Goal: Task Accomplishment & Management: Manage account settings

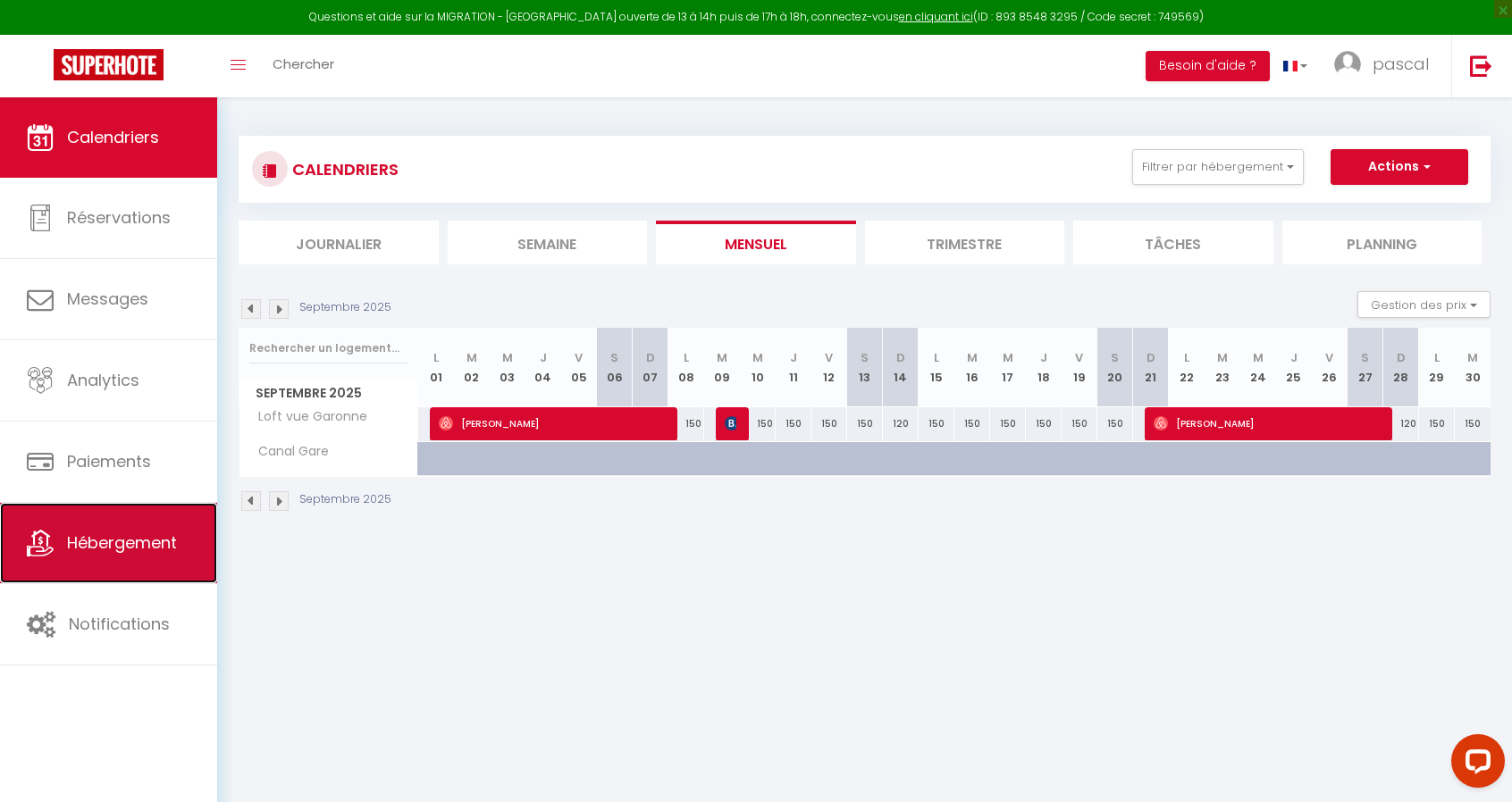
click at [135, 553] on link "Hébergement" at bounding box center [108, 543] width 217 height 81
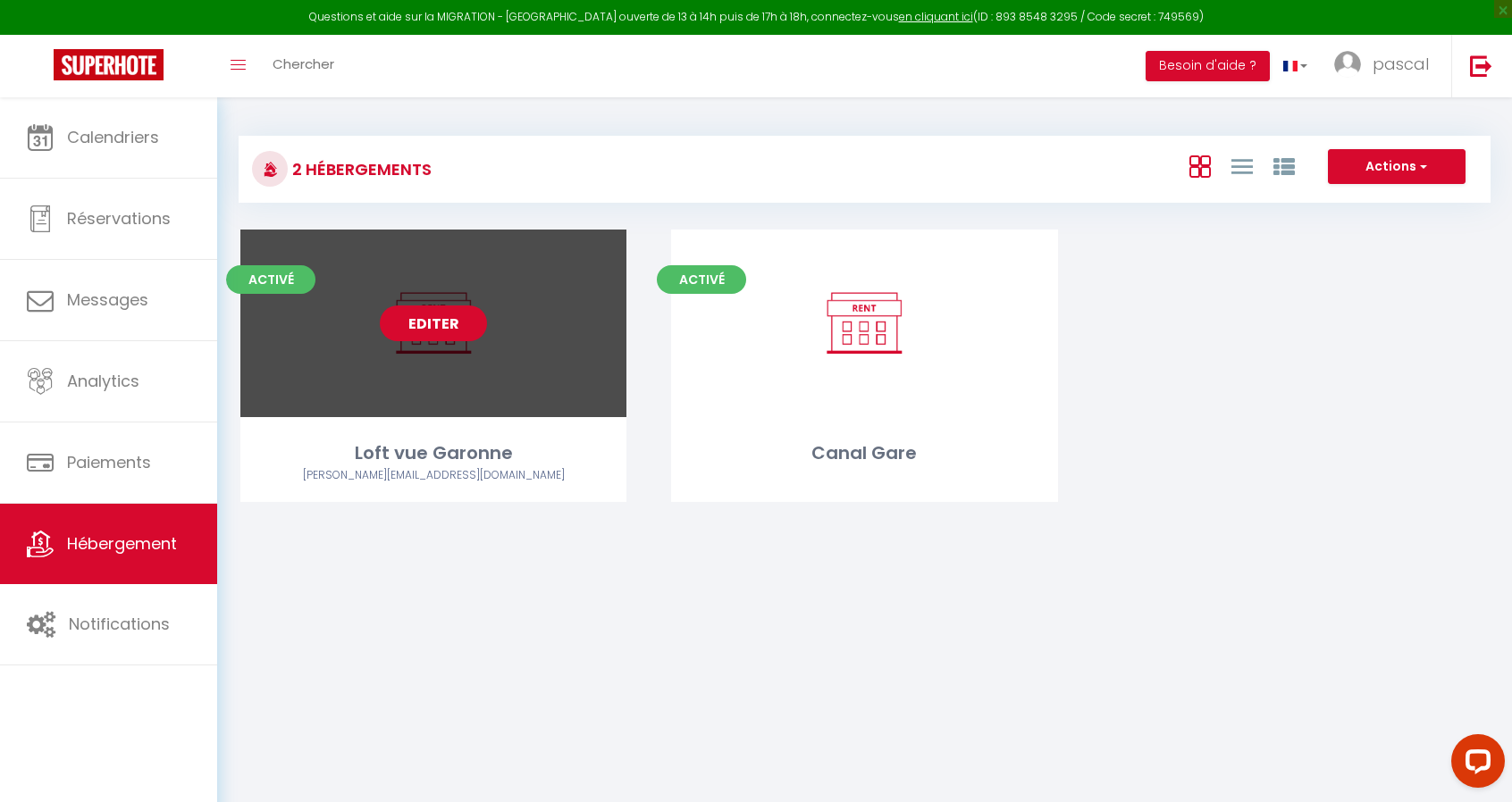
click at [456, 328] on link "Editer" at bounding box center [433, 323] width 107 height 35
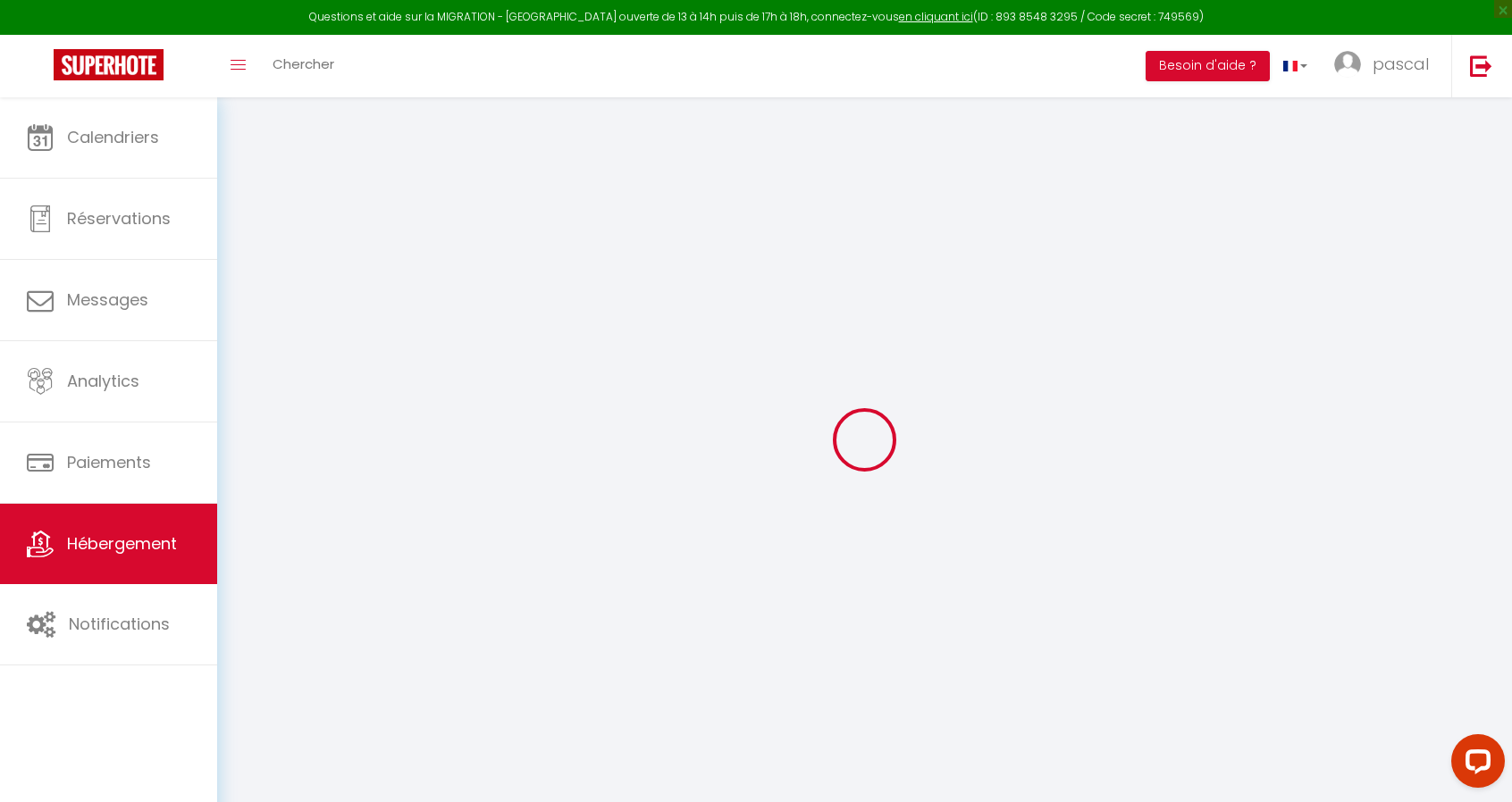
select select
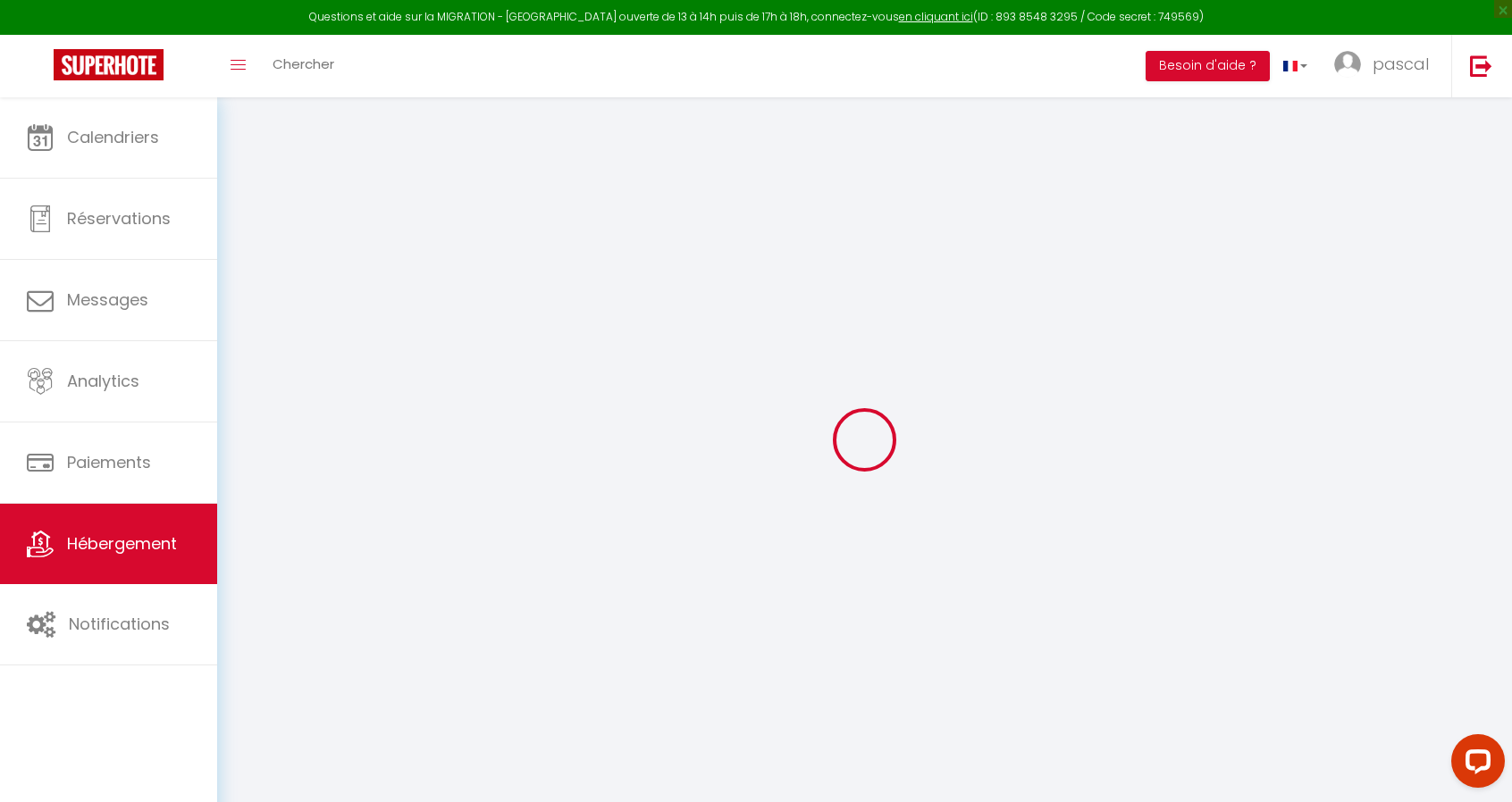
select select
checkbox input "false"
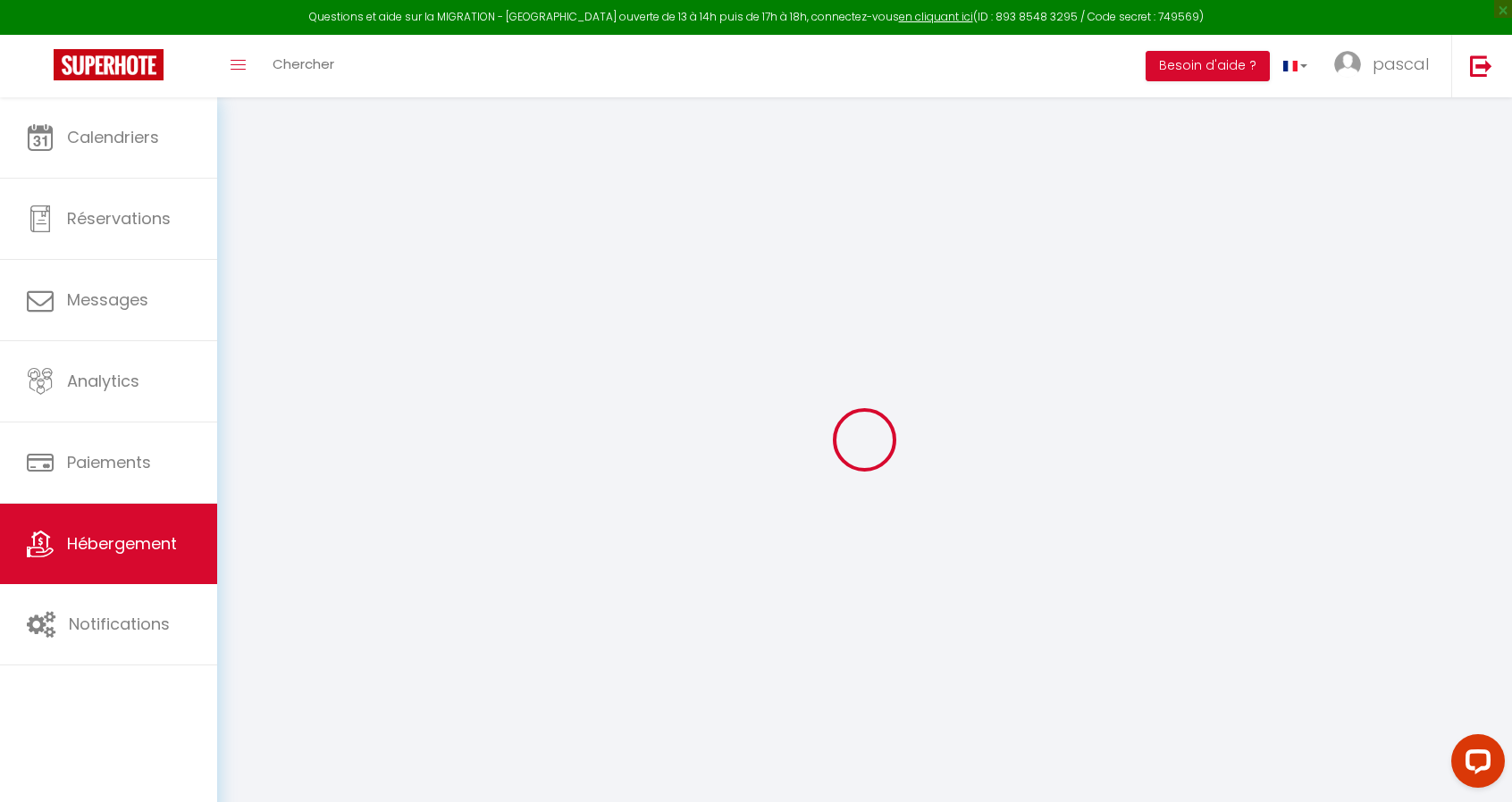
select select
type input "Loft vue Garonne"
type input "[PERSON_NAME]"
type input "Deslandes"
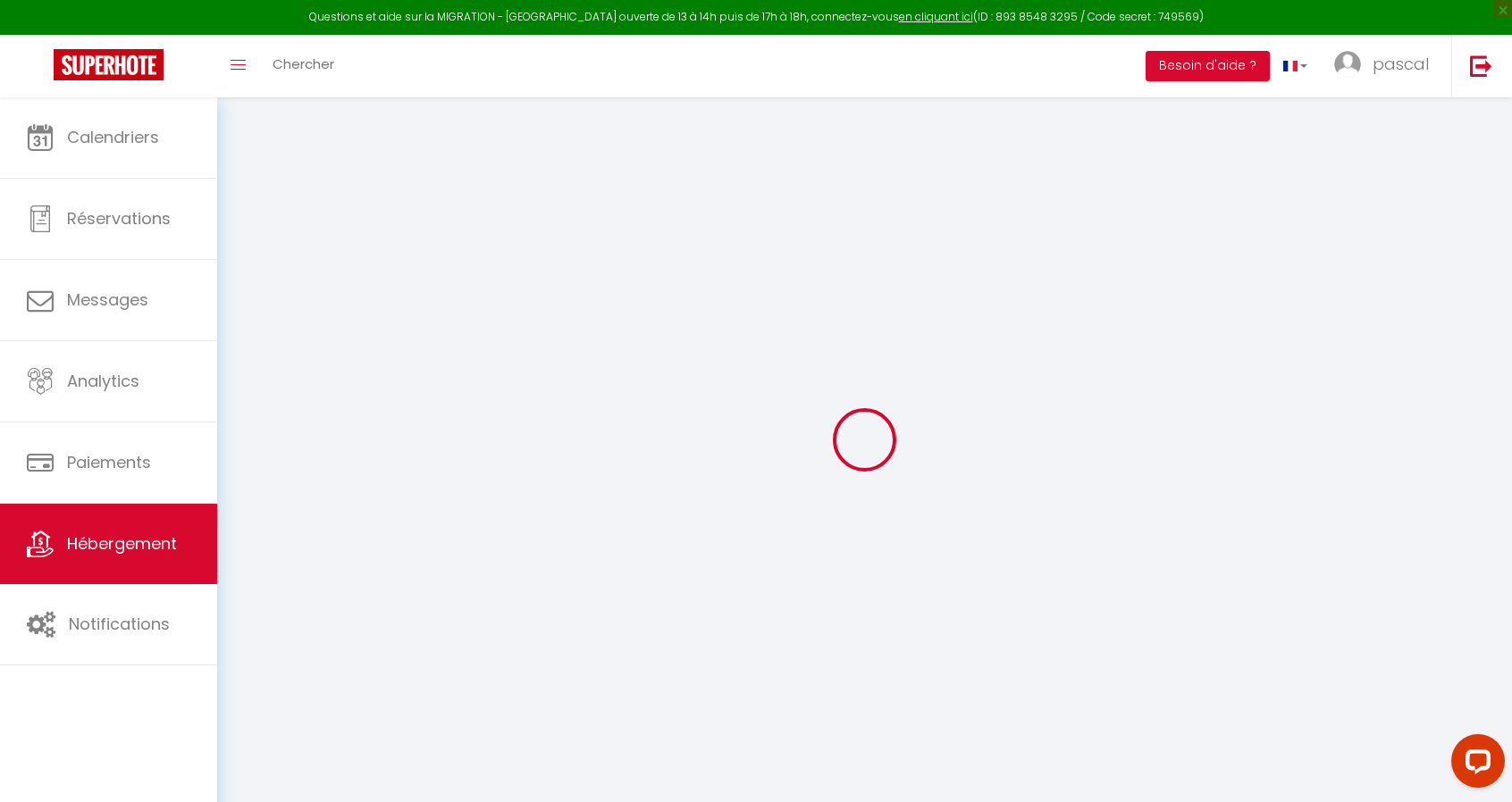
type input "[STREET_ADDRESS][PERSON_NAME]"
type input "31170"
type input "Tournefeuille"
select select "loft"
type input "118"
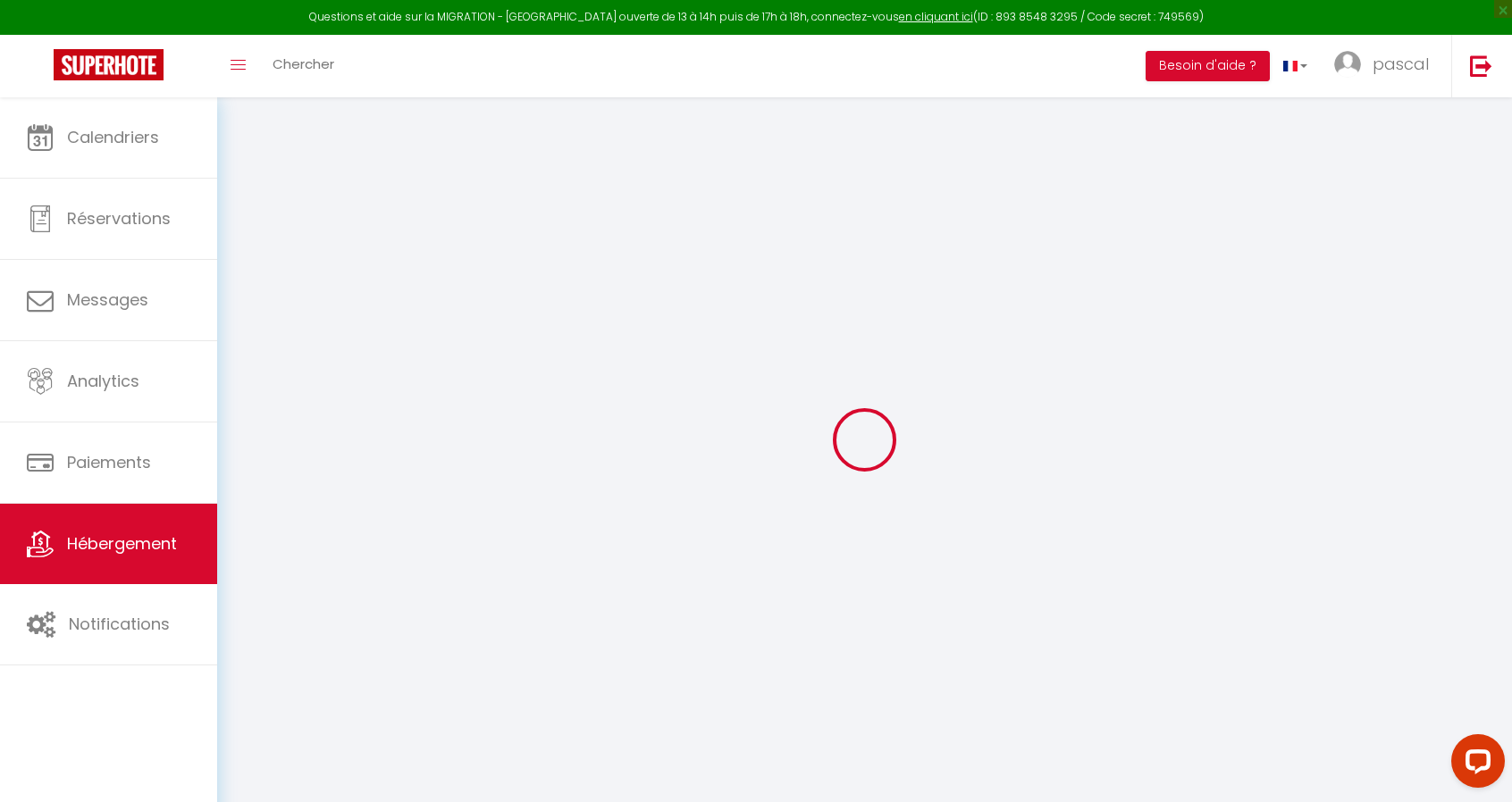
type input "15"
type input "25"
type input "2.30"
select select
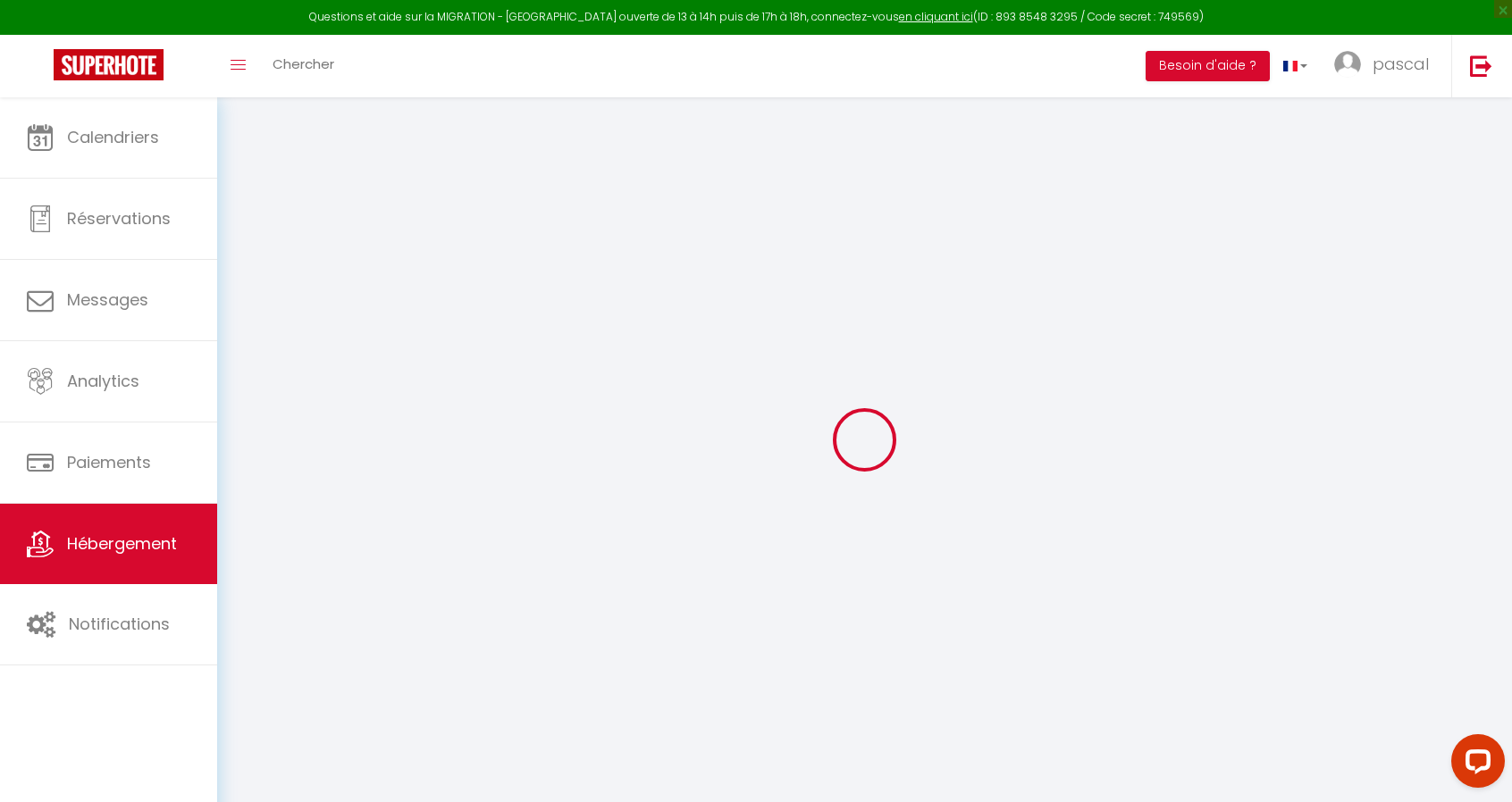
select select
type input "[STREET_ADDRESS]"
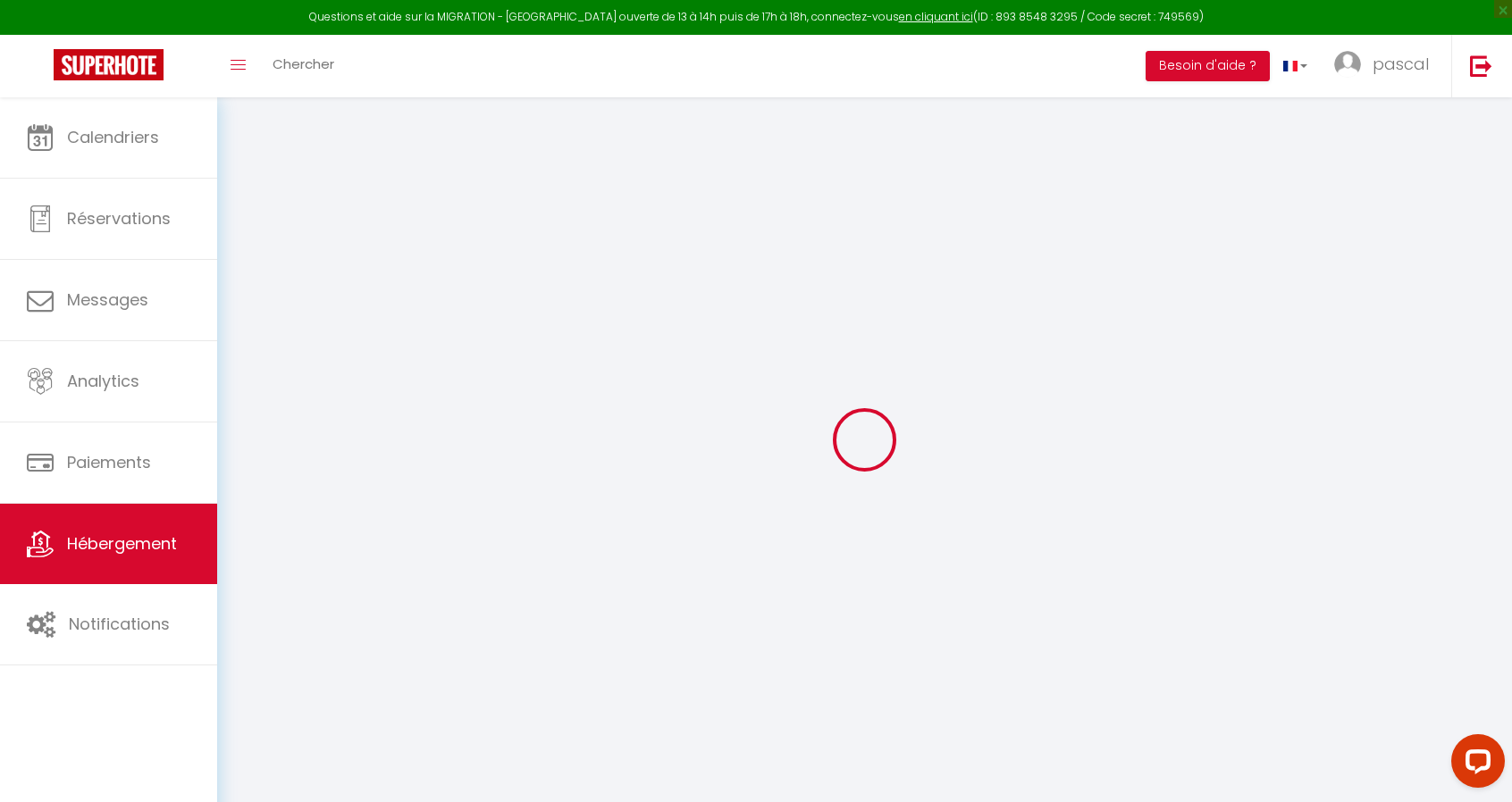
type input "31300"
type input "[GEOGRAPHIC_DATA]"
type input "[PERSON_NAME][EMAIL_ADDRESS][DOMAIN_NAME]"
select select
checkbox input "false"
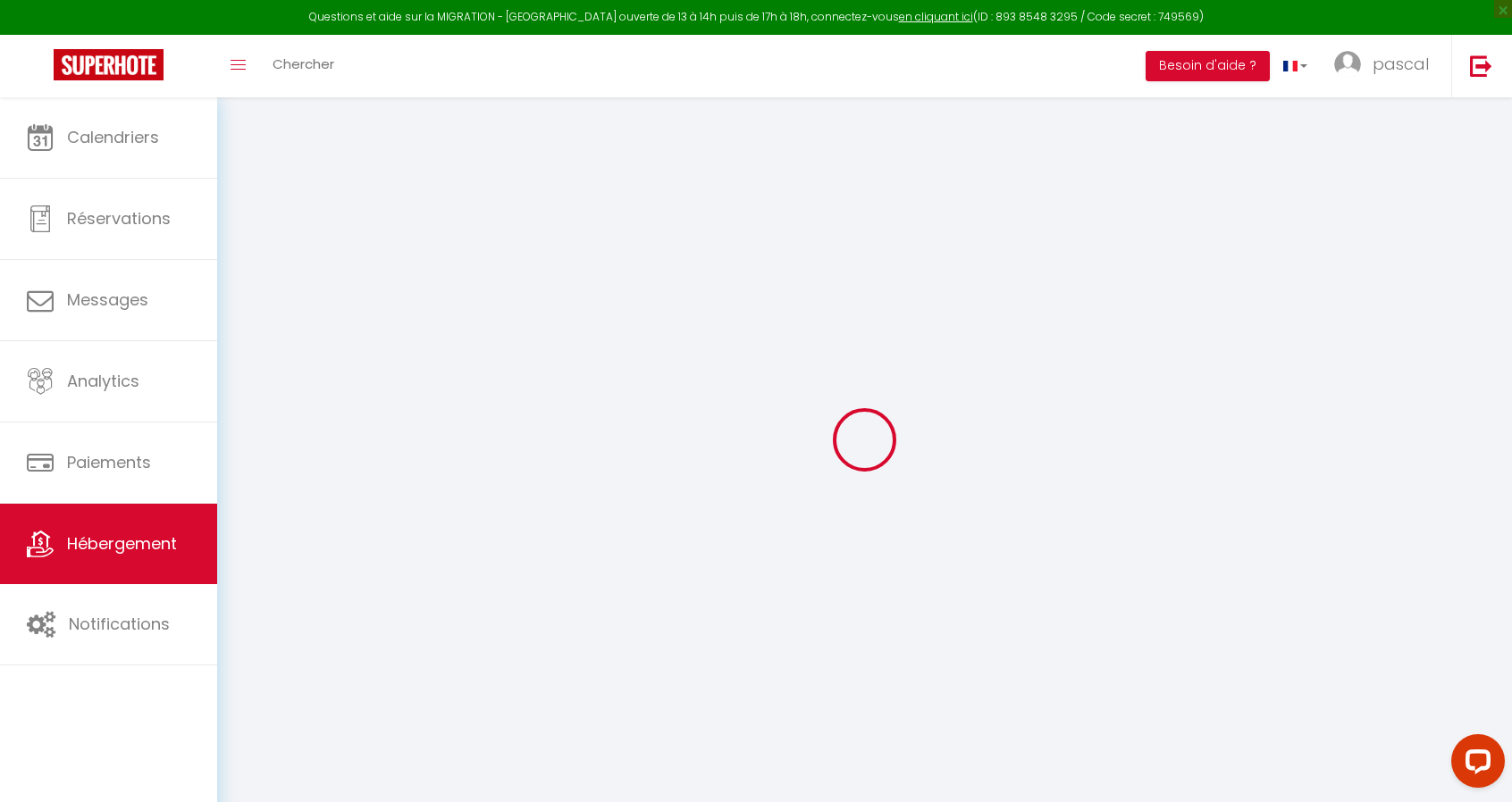
checkbox input "false"
type input "0"
type input "40"
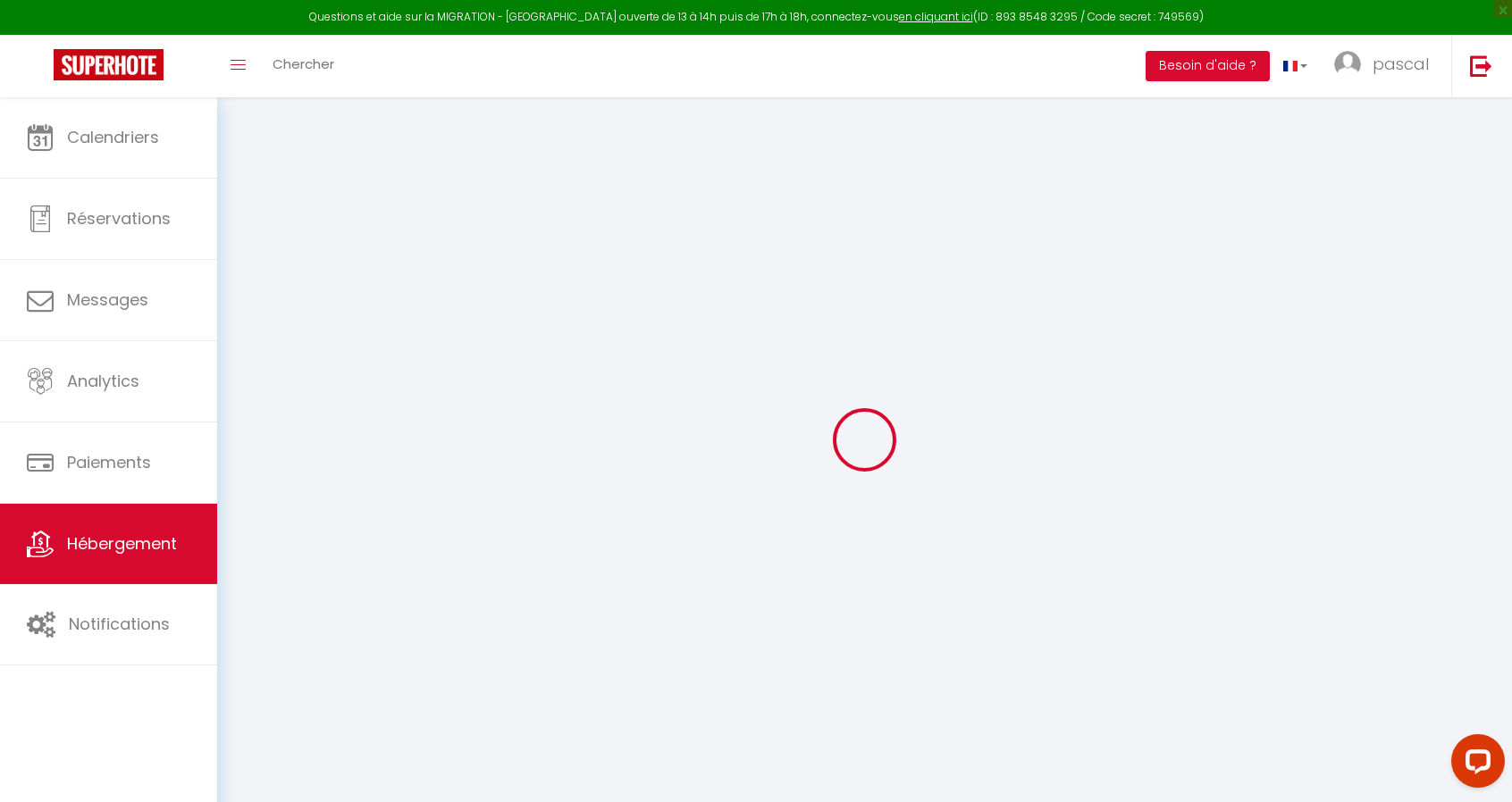
type input "0"
select select
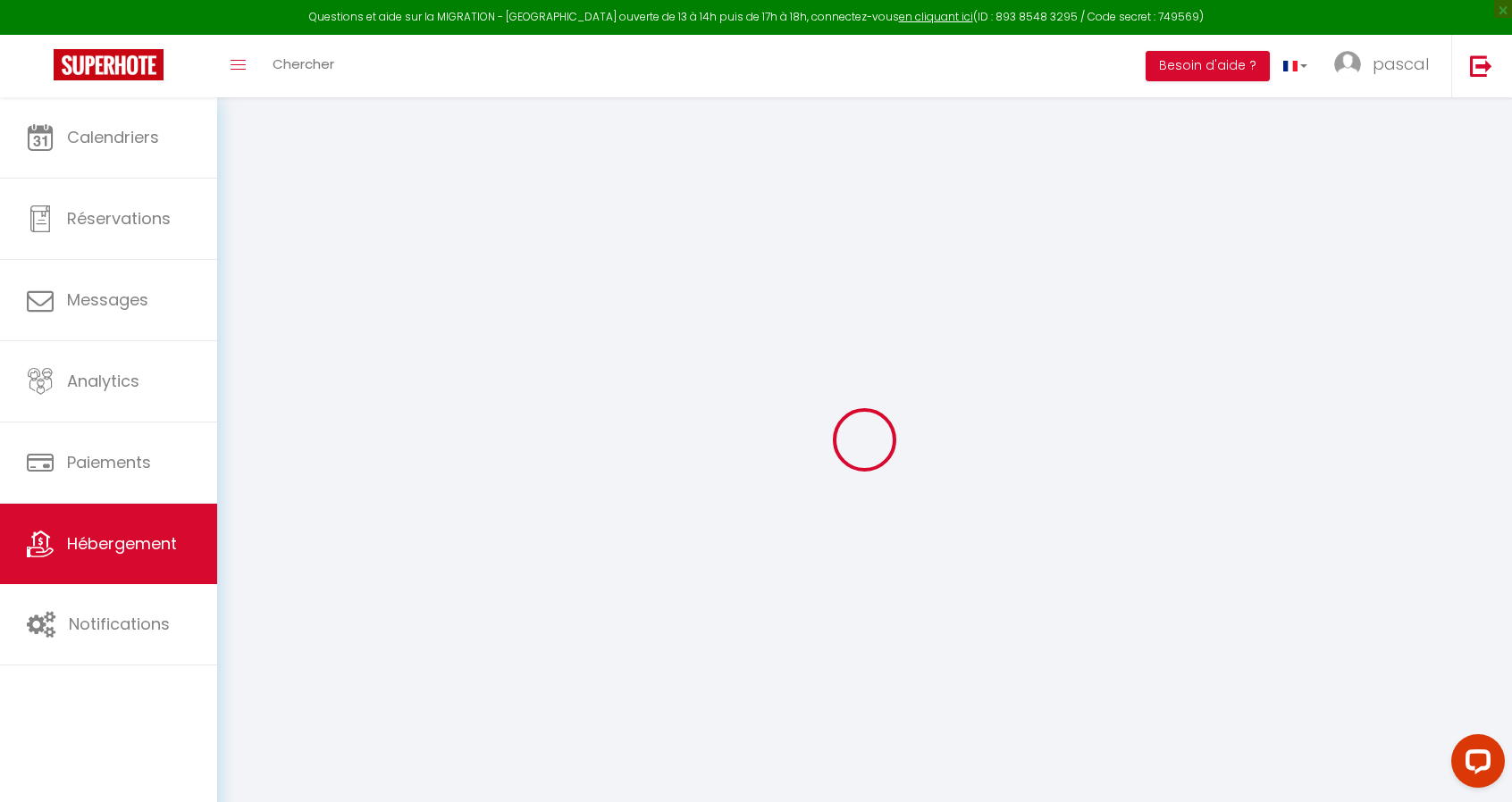
select select
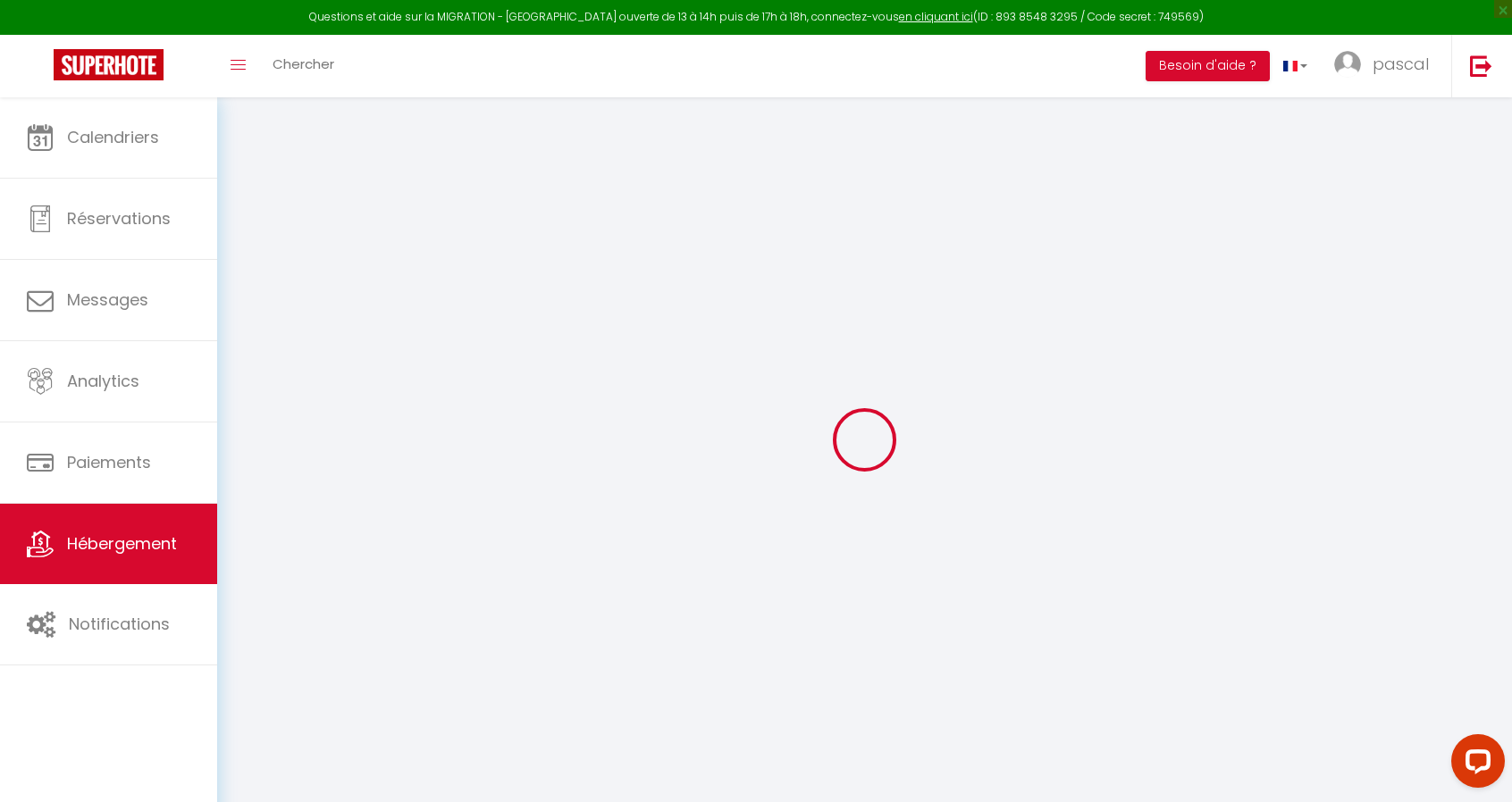
checkbox input "false"
select select "9723"
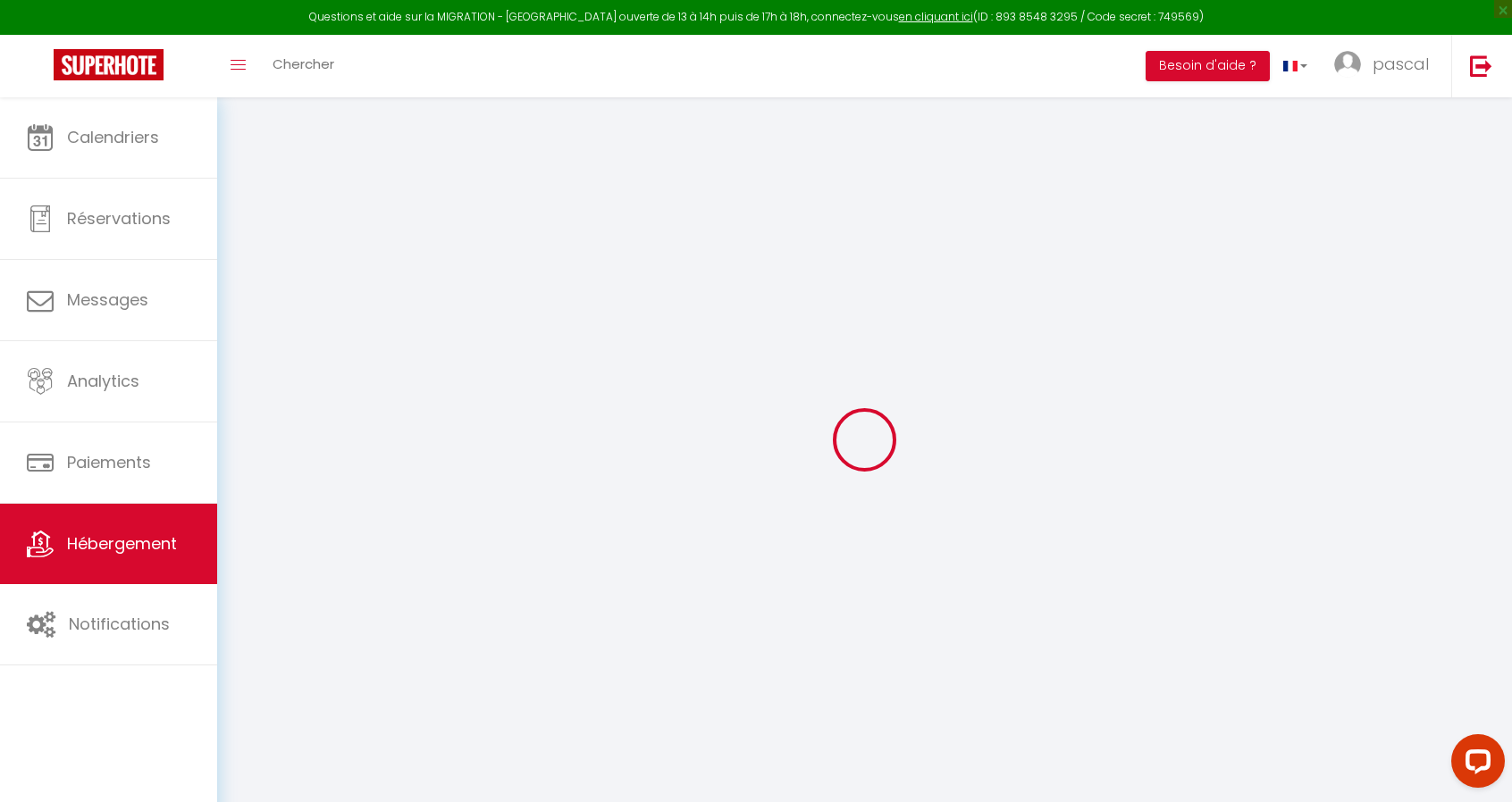
select select
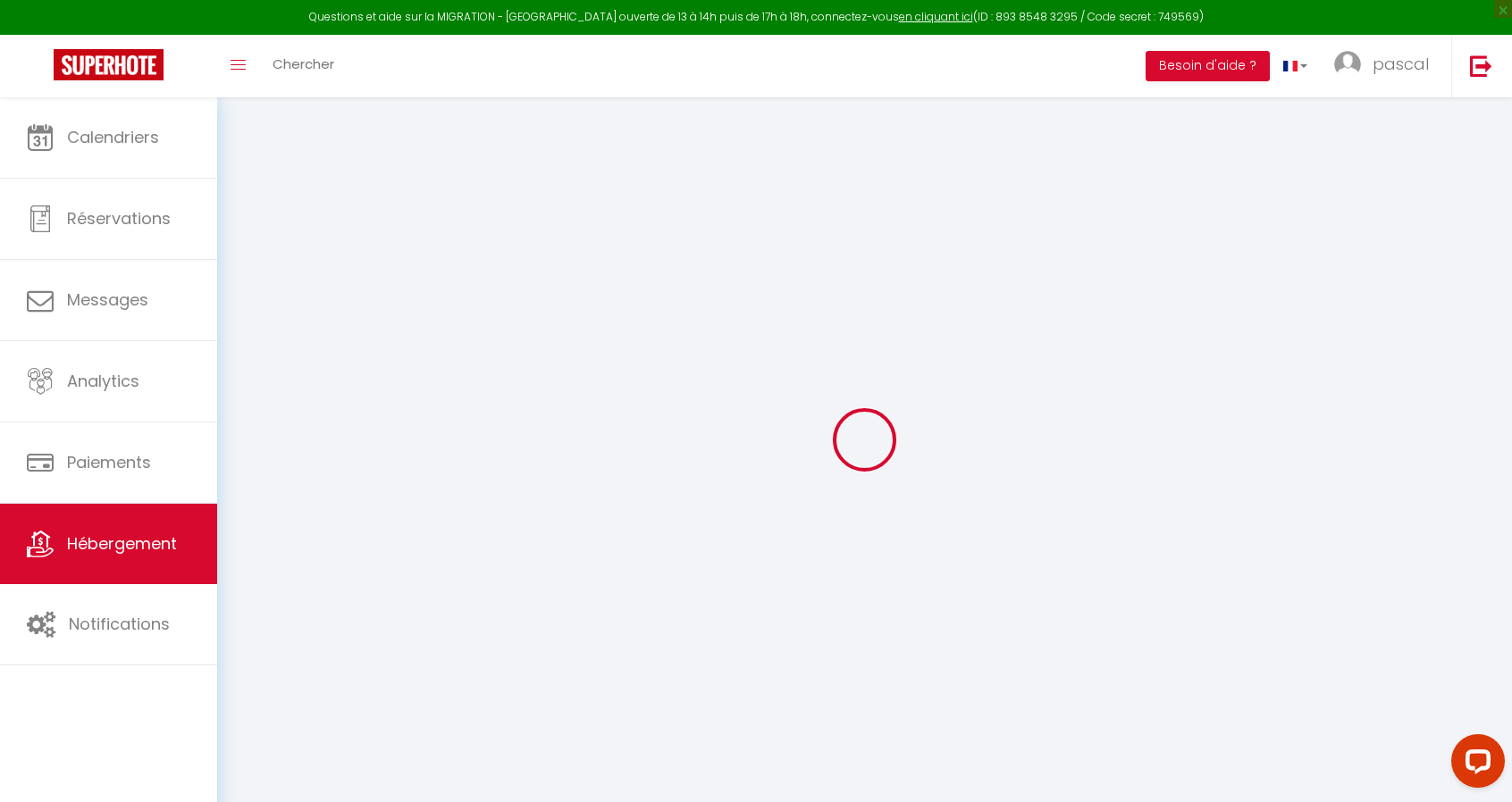
select select
checkbox input "false"
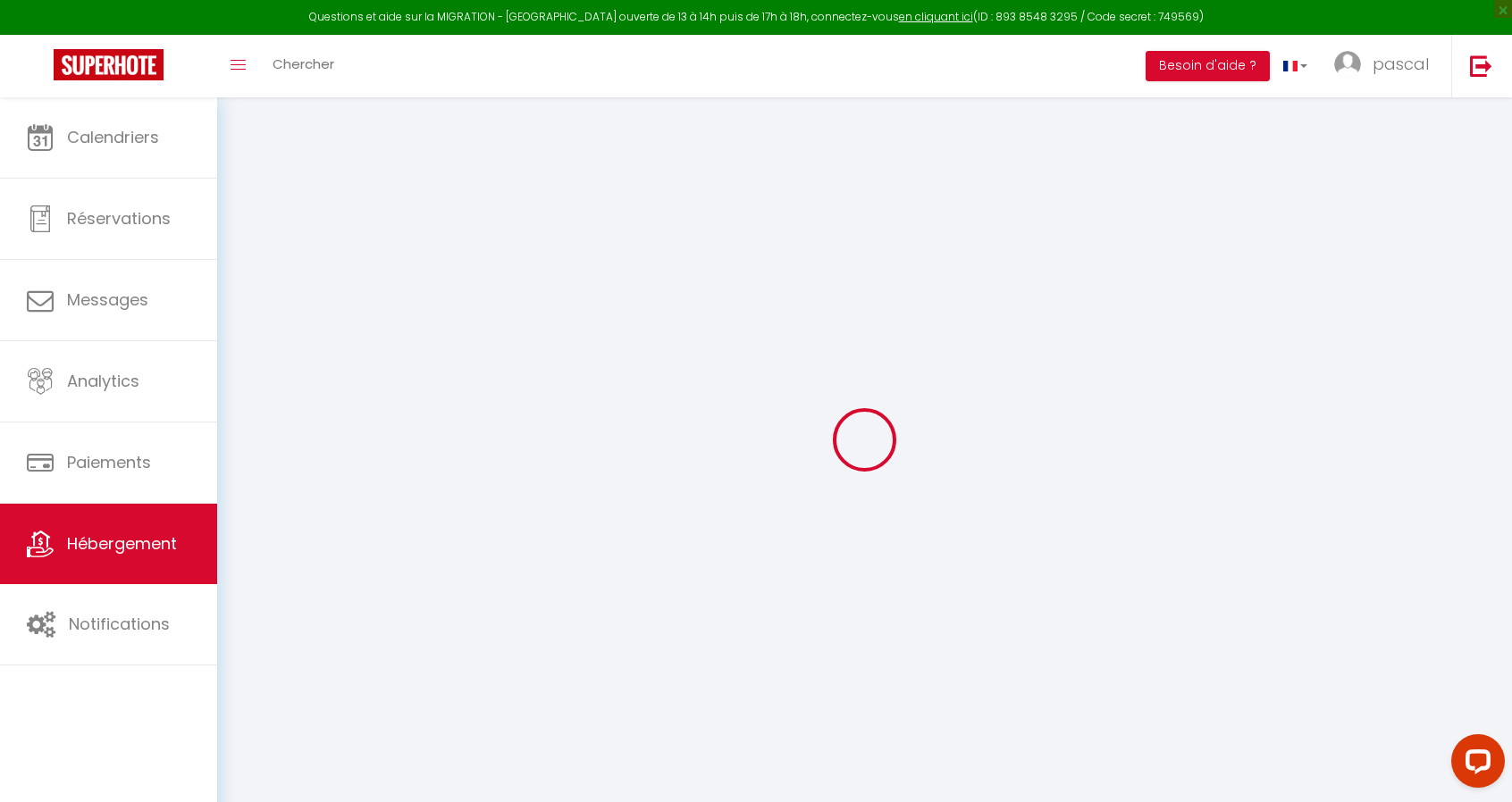
checkbox input "false"
select select
checkbox input "false"
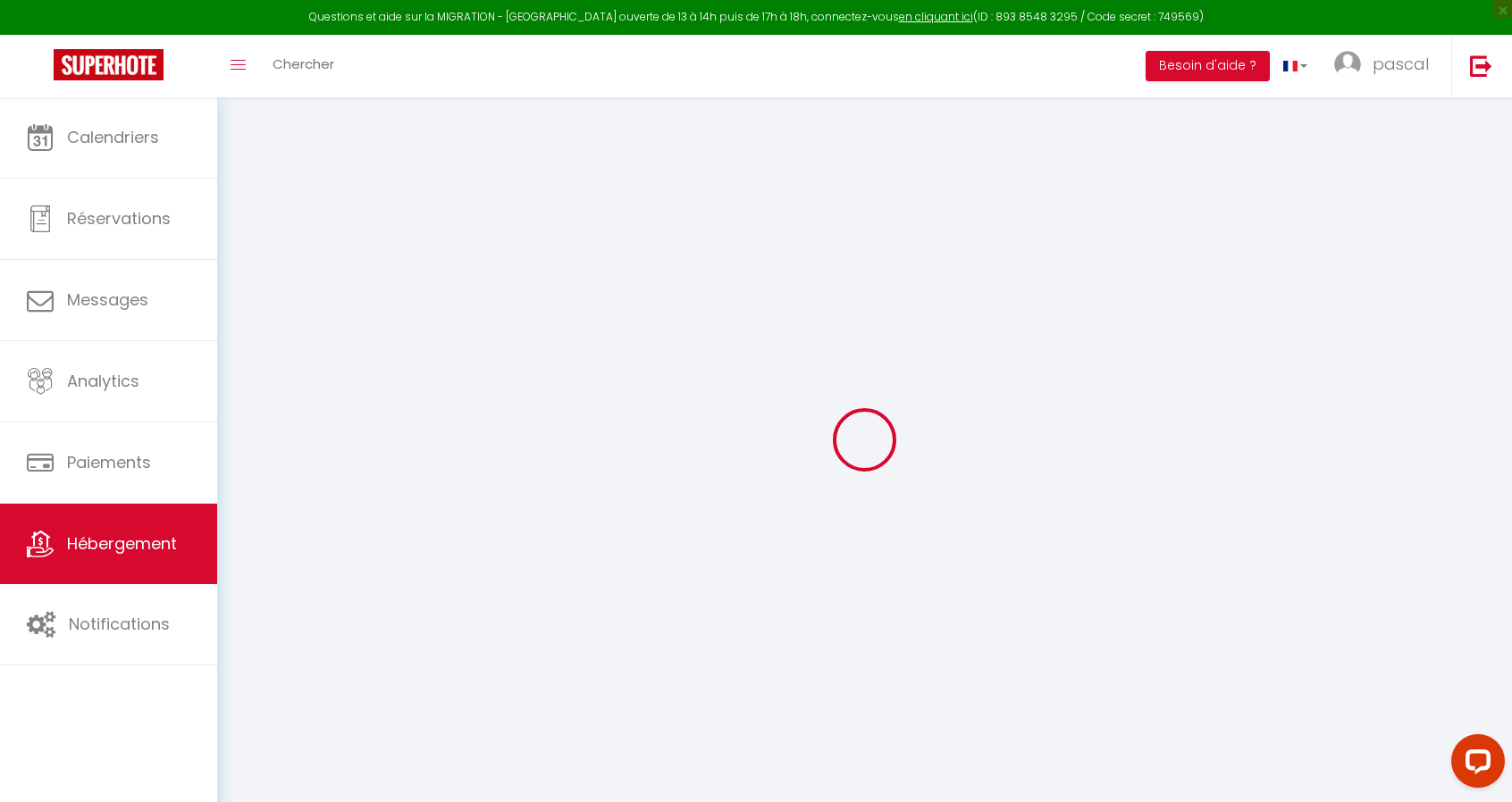
checkbox input "false"
select select
checkbox input "false"
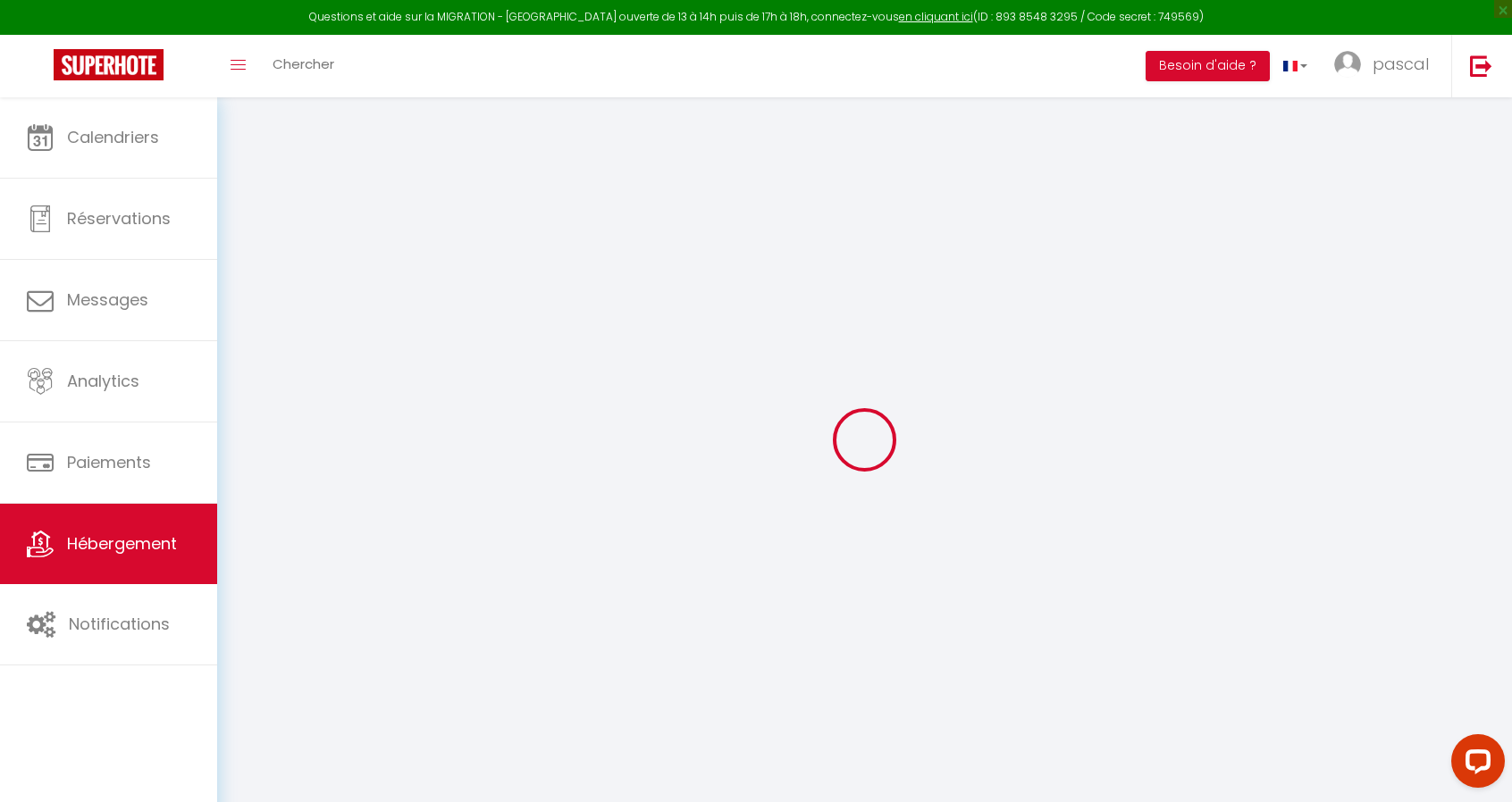
checkbox input "false"
select select "16:00"
select select "22:30"
select select "11:00"
select select "30"
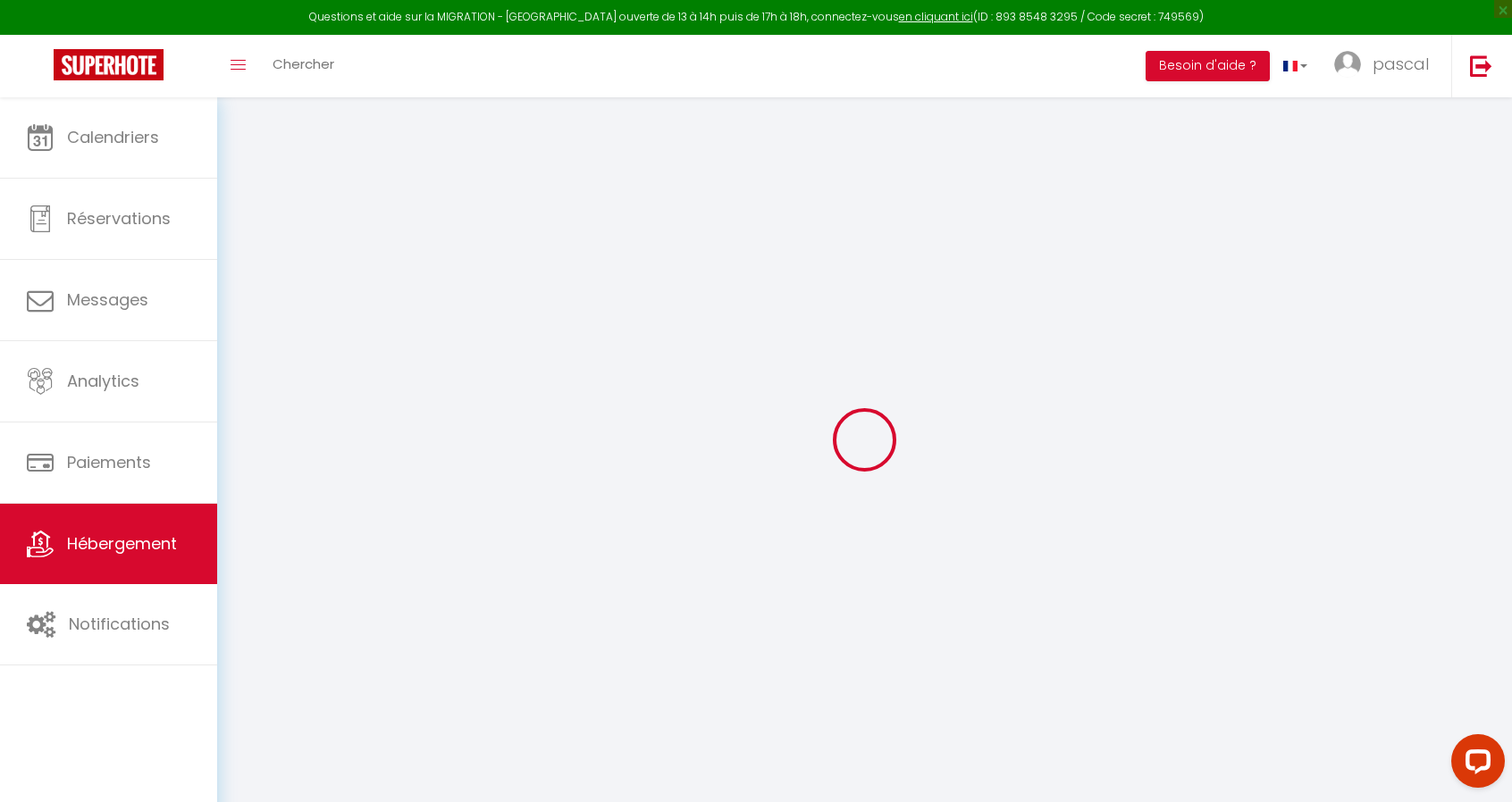
select select "120"
select select "17:00"
select select
checkbox input "false"
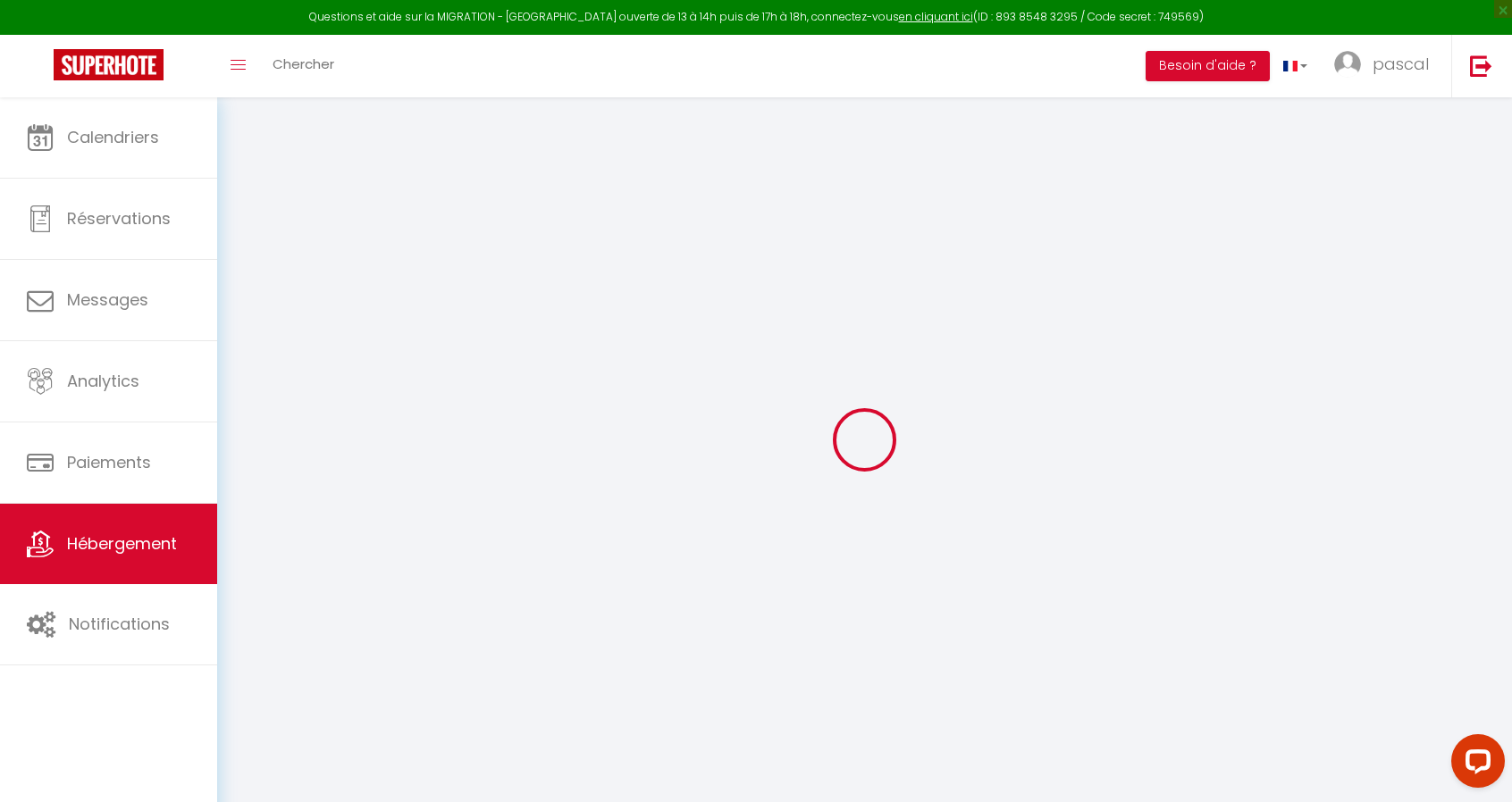
checkbox input "false"
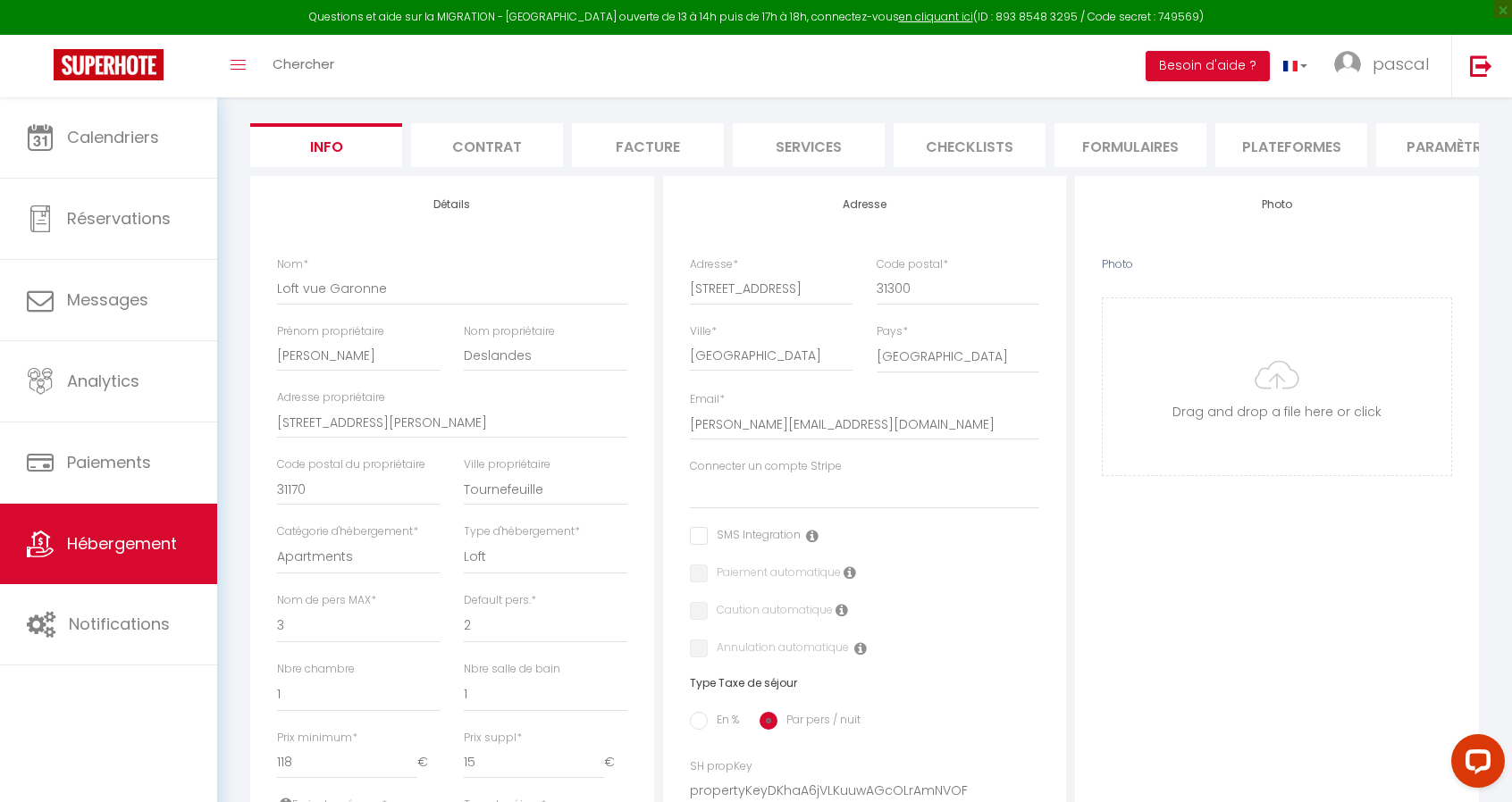
scroll to position [134, 0]
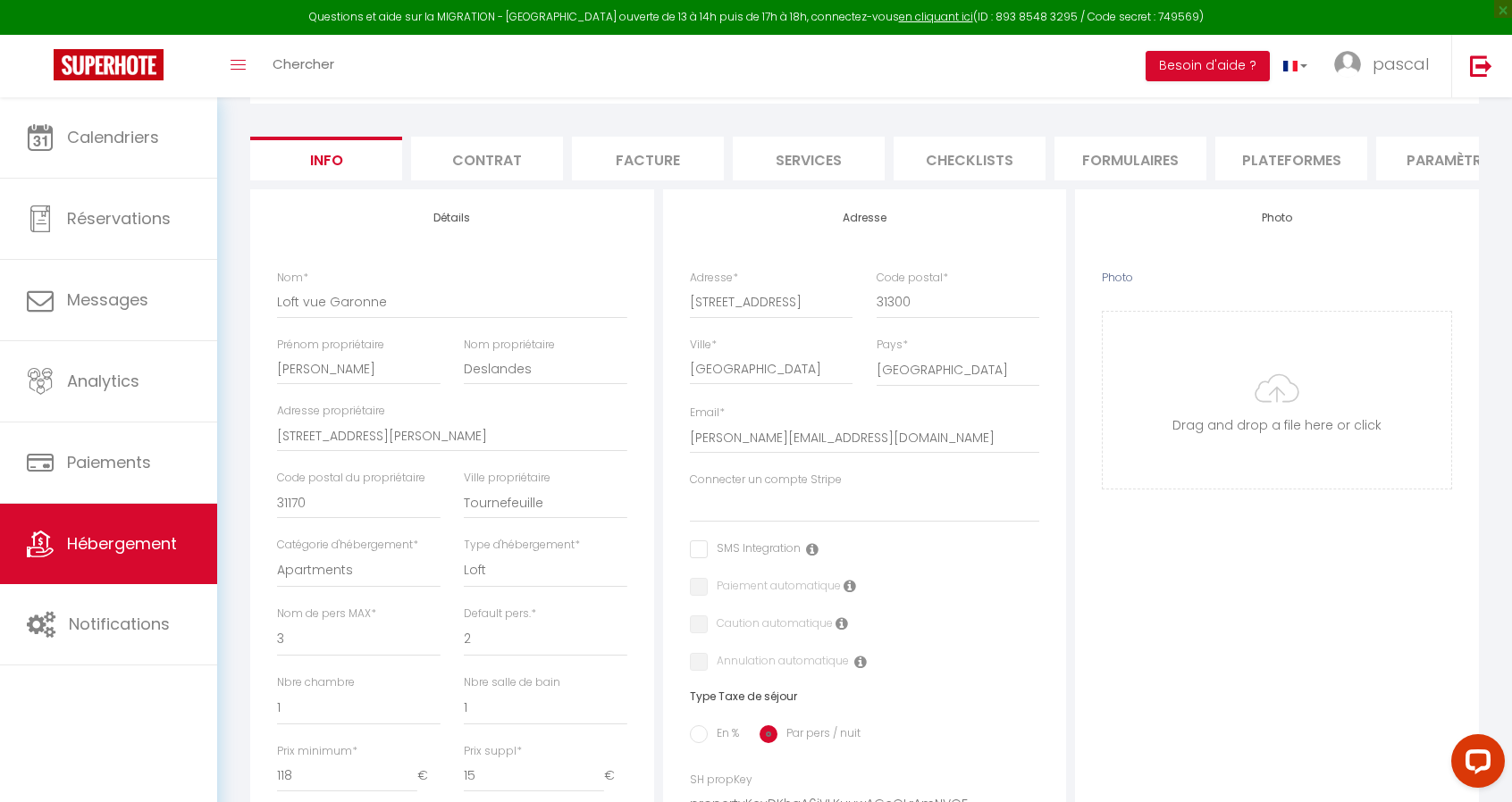
click at [1298, 160] on li "Plateformes" at bounding box center [1291, 159] width 152 height 44
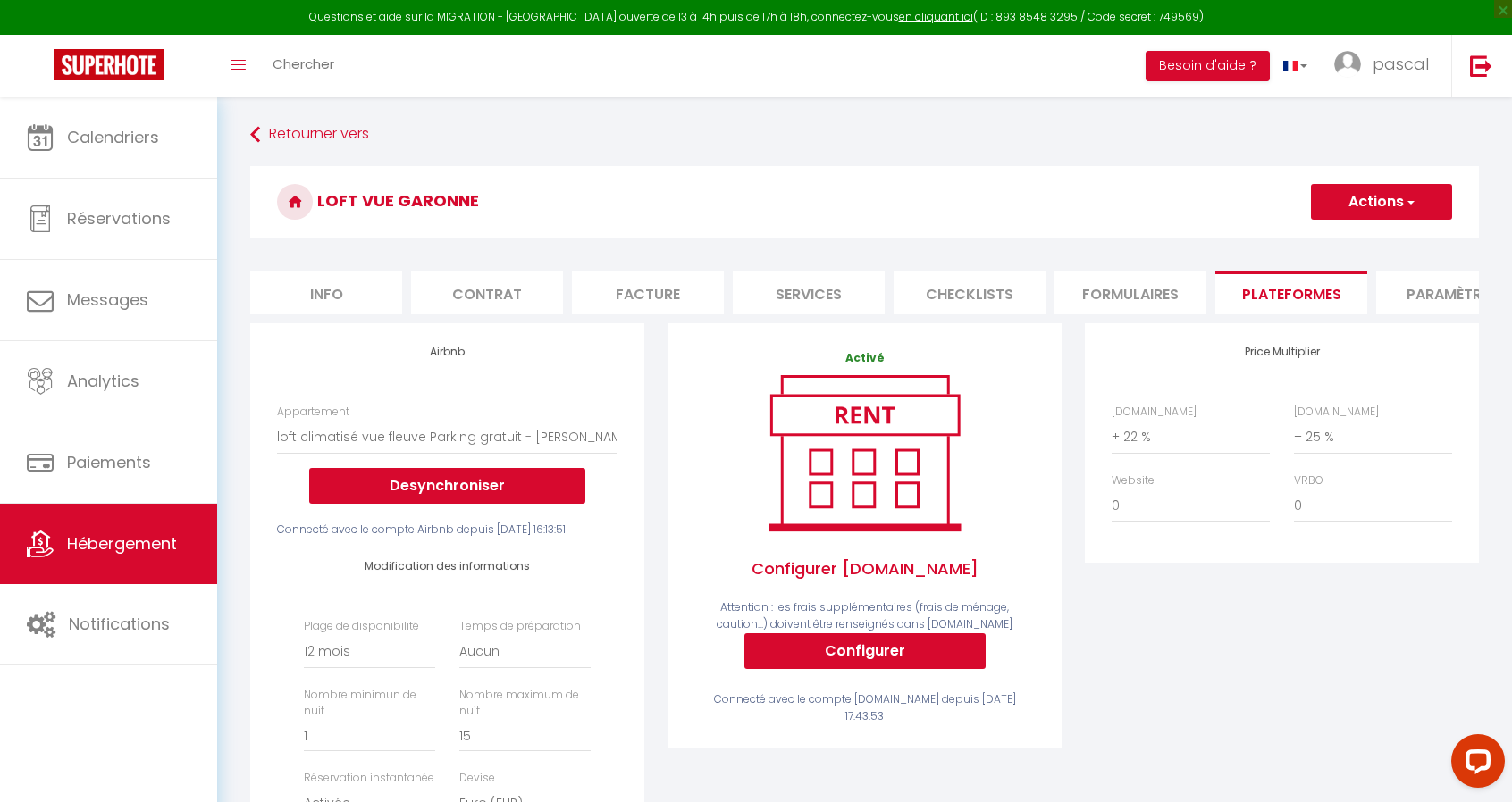
click at [1438, 305] on li "Paramètres" at bounding box center [1451, 292] width 152 height 44
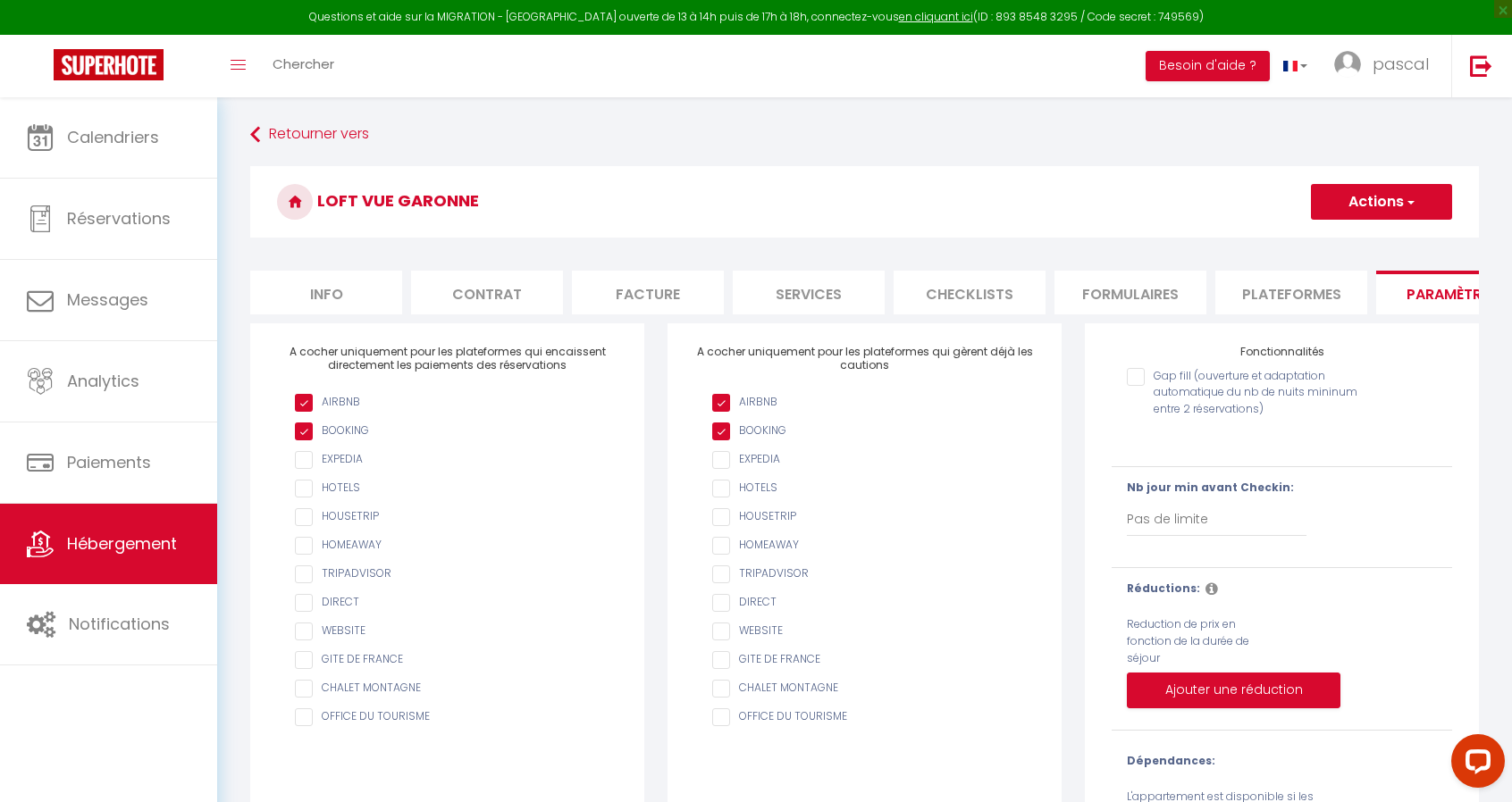
click at [1286, 289] on li "Plateformes" at bounding box center [1291, 292] width 152 height 44
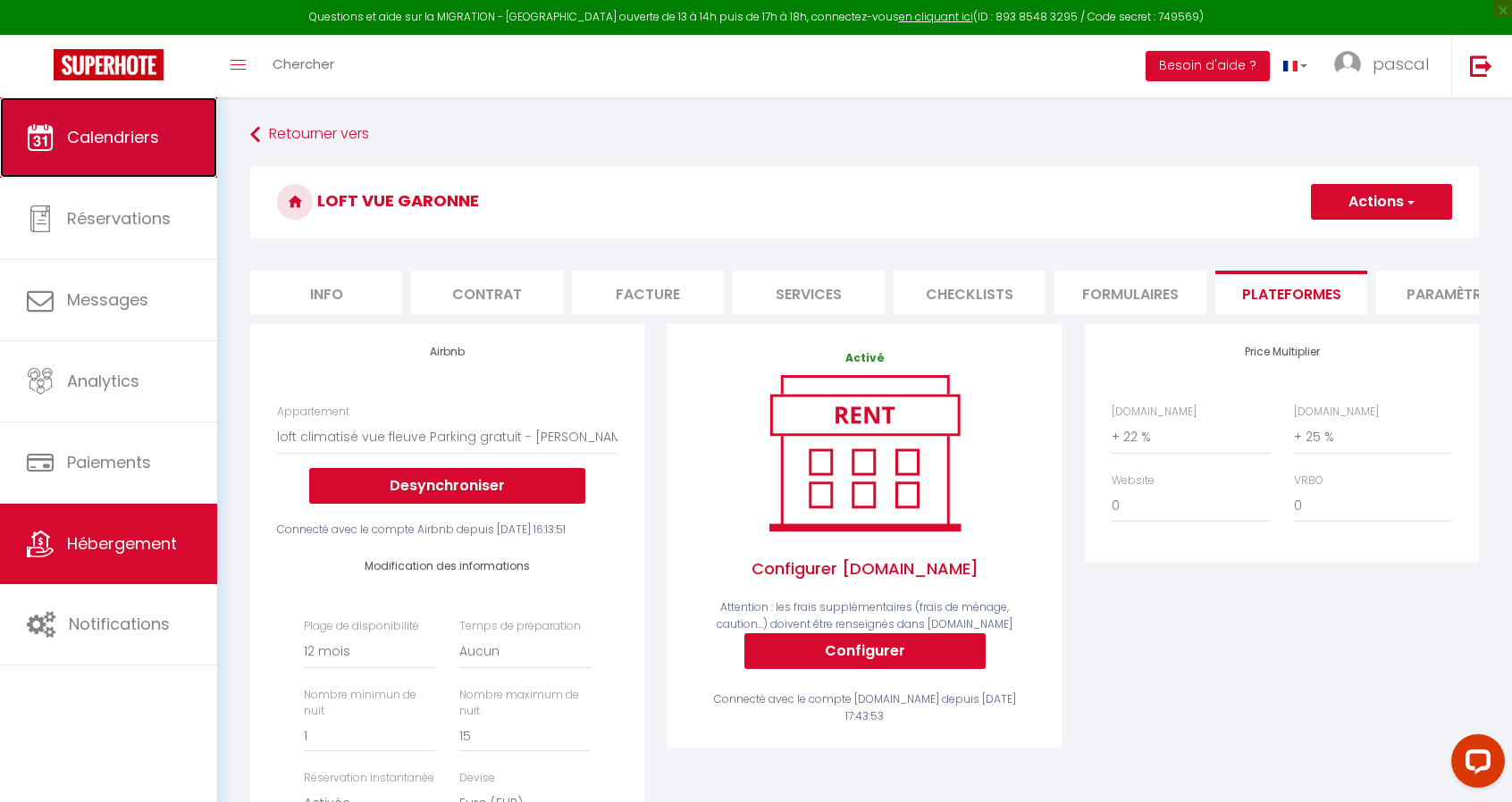
click at [141, 141] on span "Calendriers" at bounding box center [113, 137] width 92 height 23
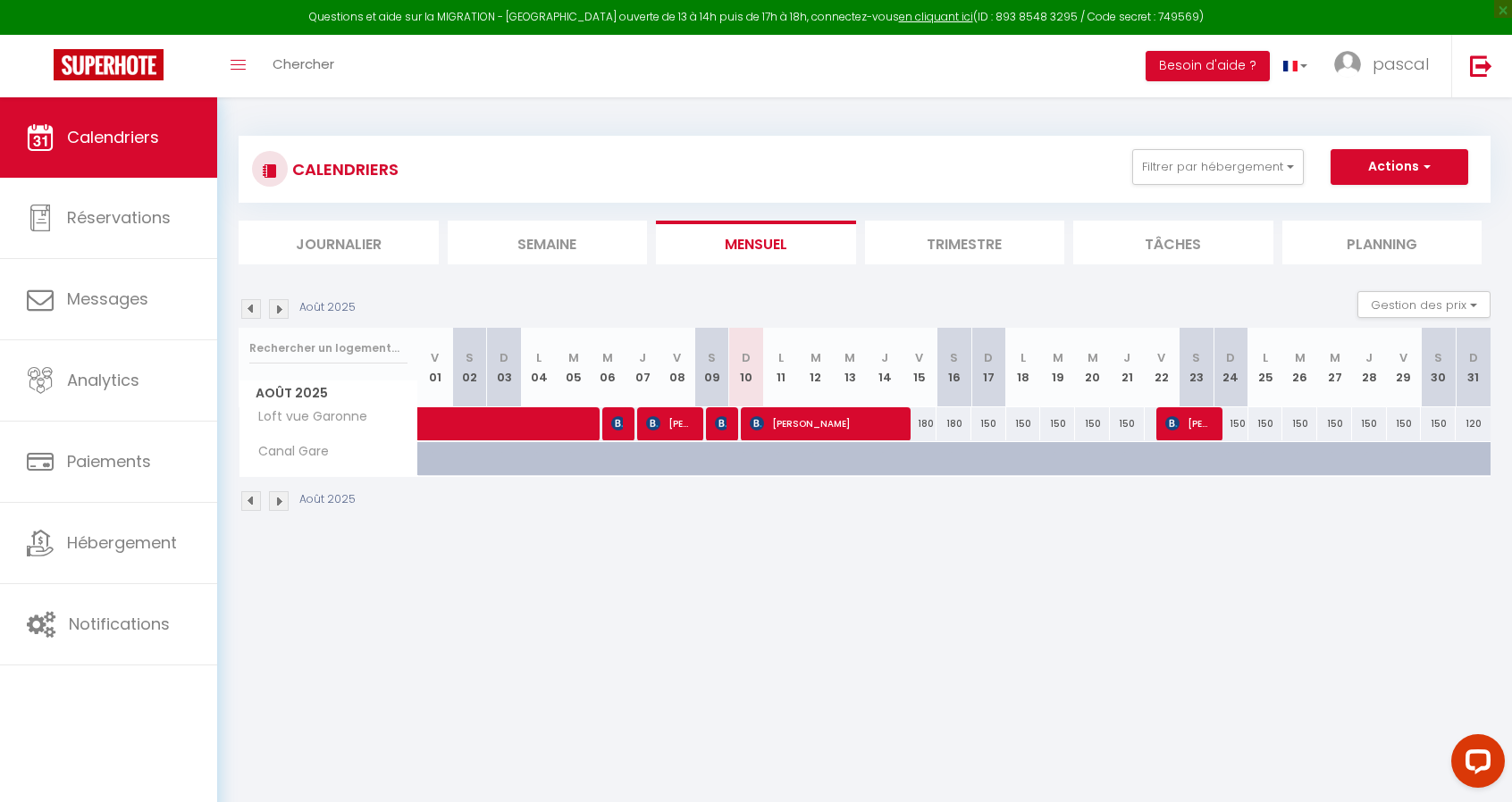
click at [280, 308] on img at bounding box center [279, 309] width 20 height 20
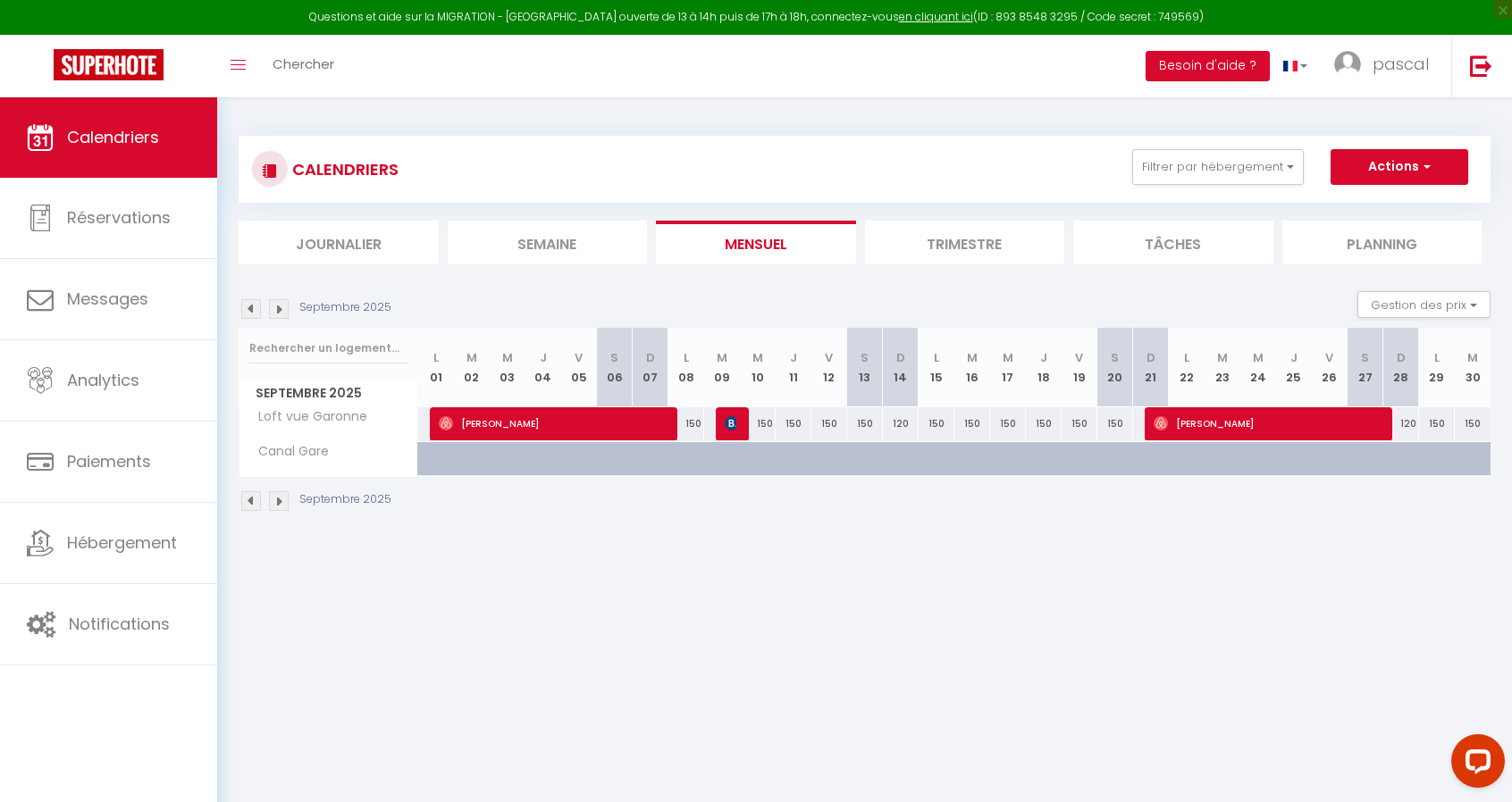
click at [795, 425] on div "150" at bounding box center [793, 424] width 35 height 33
type input "150"
type input "[DATE]"
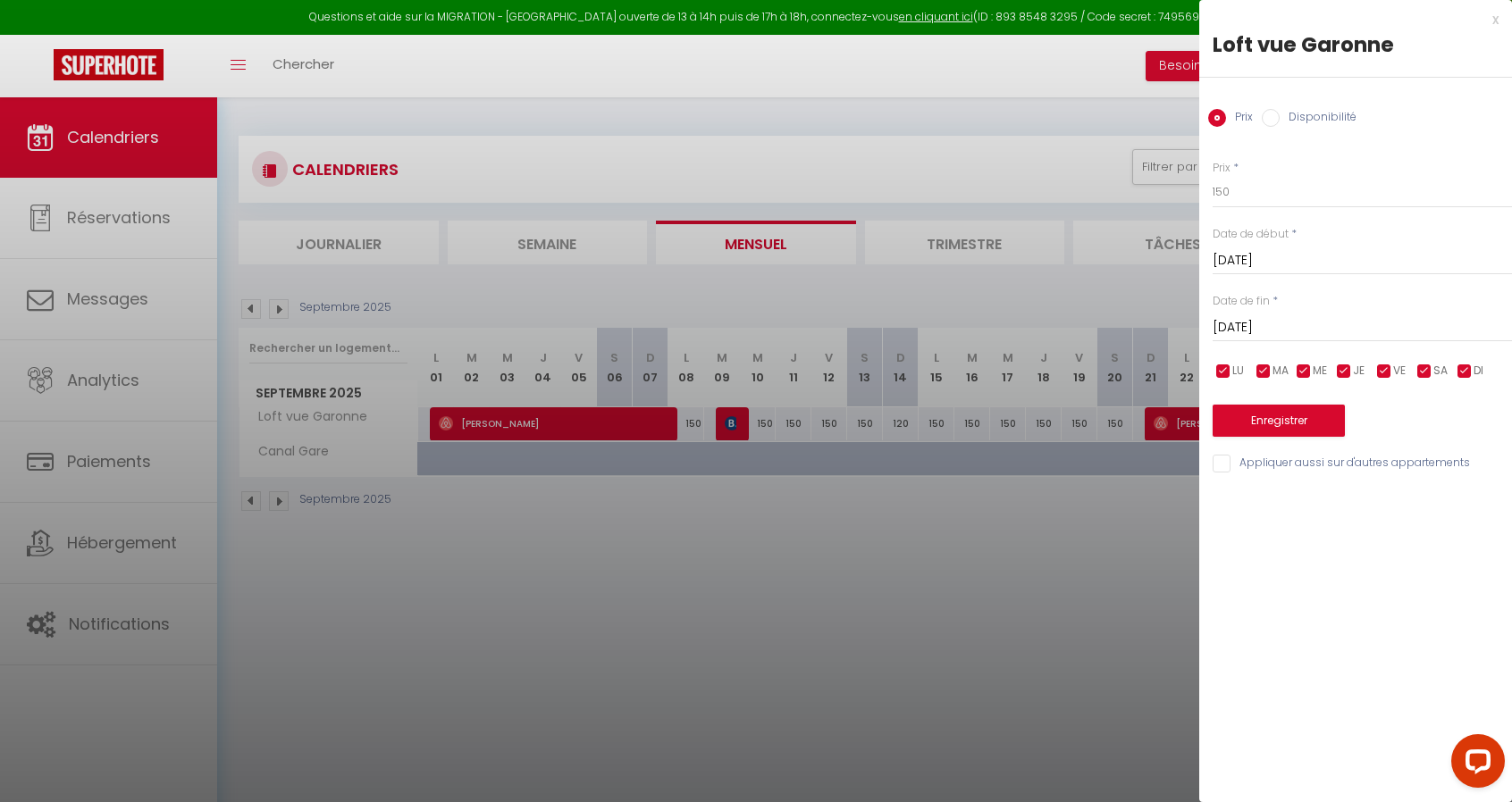
click at [797, 533] on div at bounding box center [756, 401] width 1512 height 802
